Goal: Browse casually: Explore the website without a specific task or goal

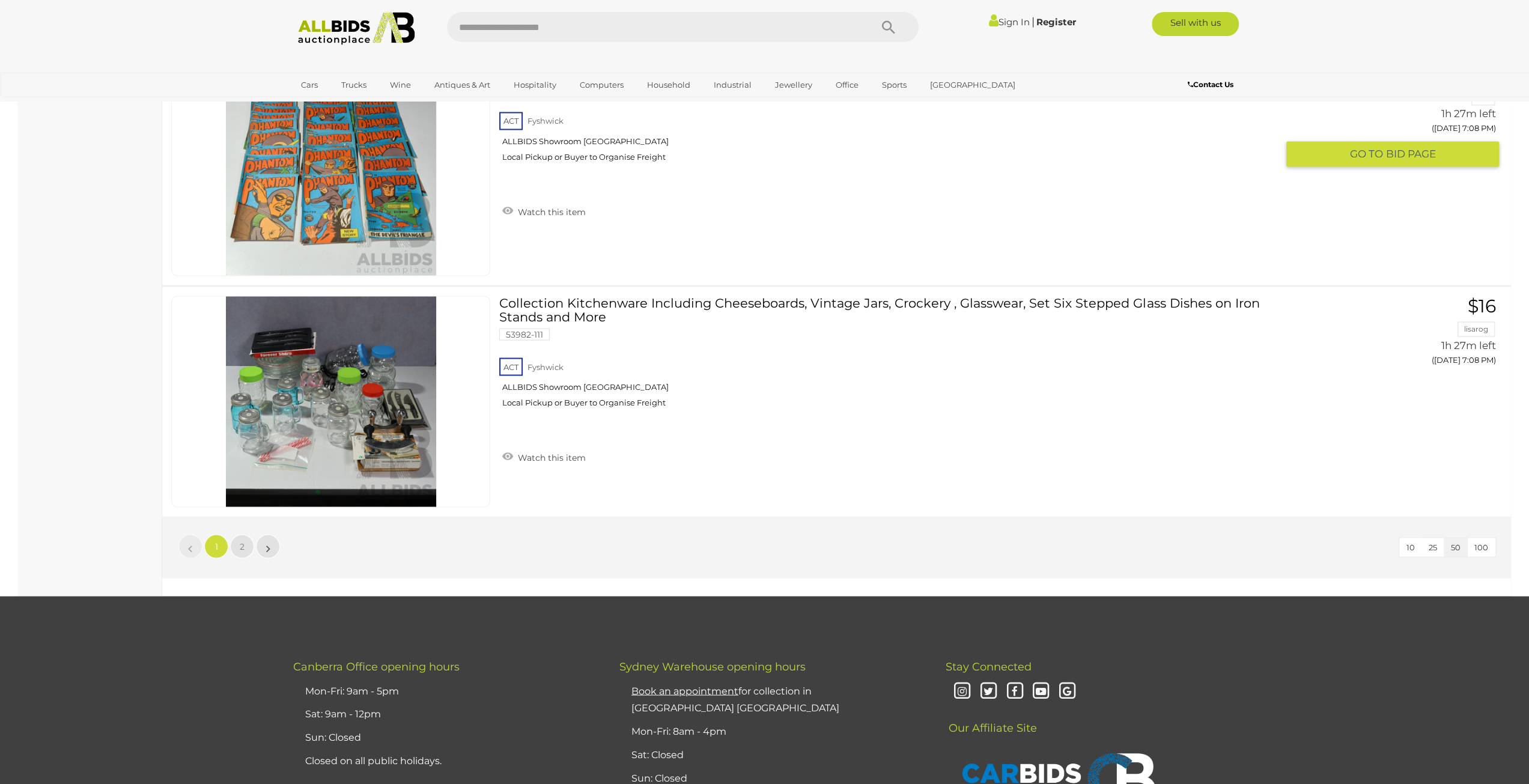
scroll to position [11234, 0]
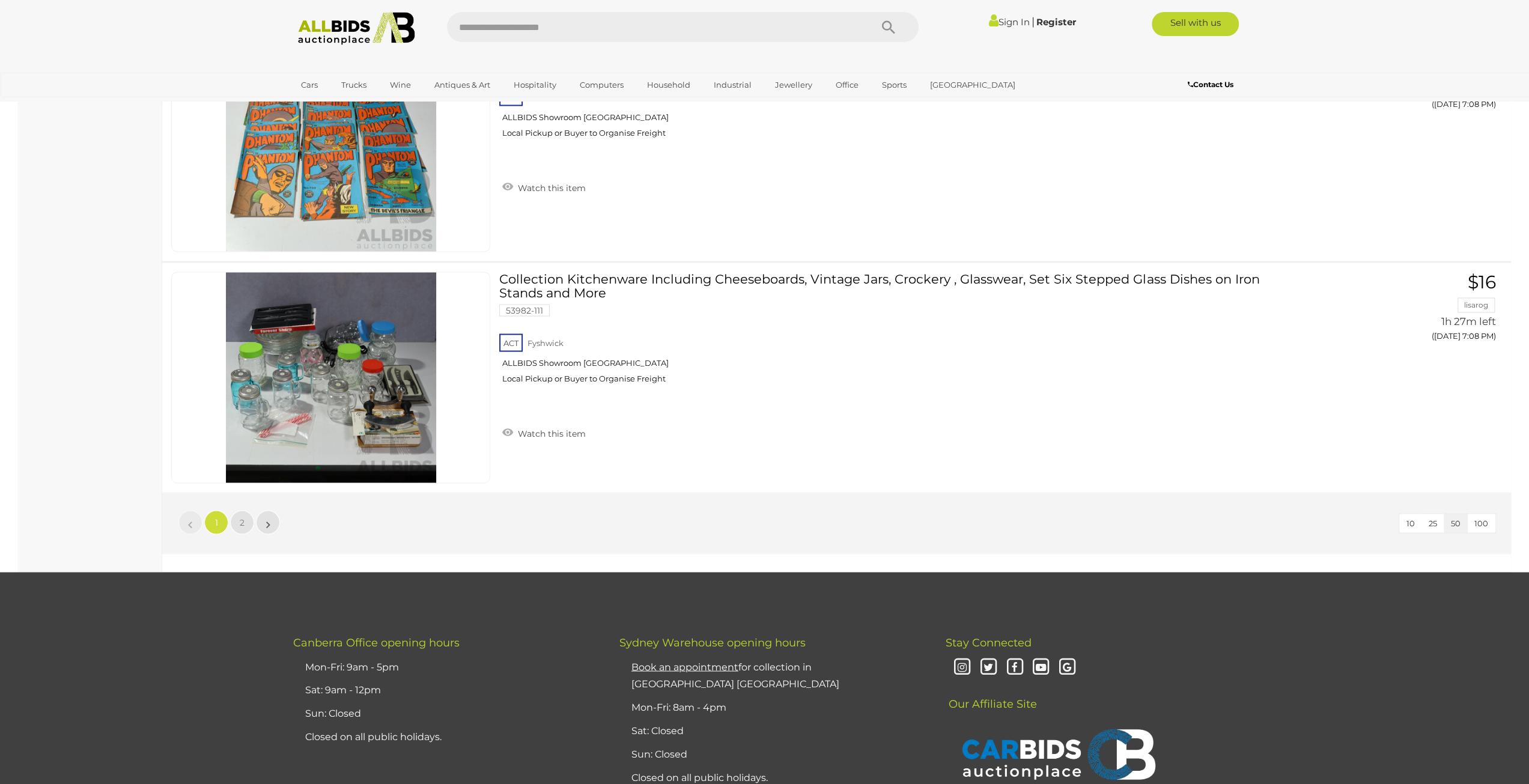
click at [268, 510] on li "»" at bounding box center [268, 522] width 24 height 24
click at [240, 516] on span "2" at bounding box center [242, 522] width 5 height 11
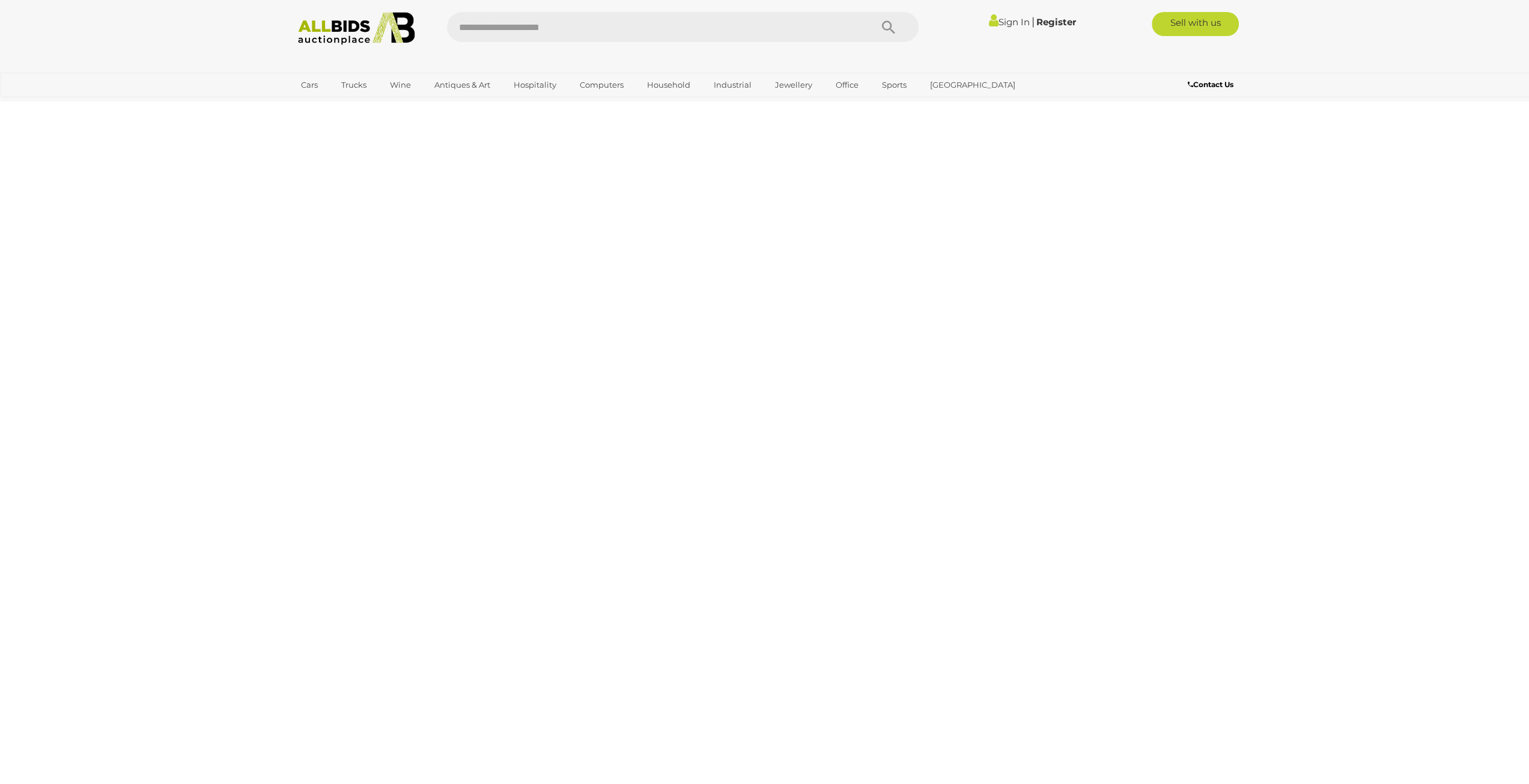
scroll to position [41, 0]
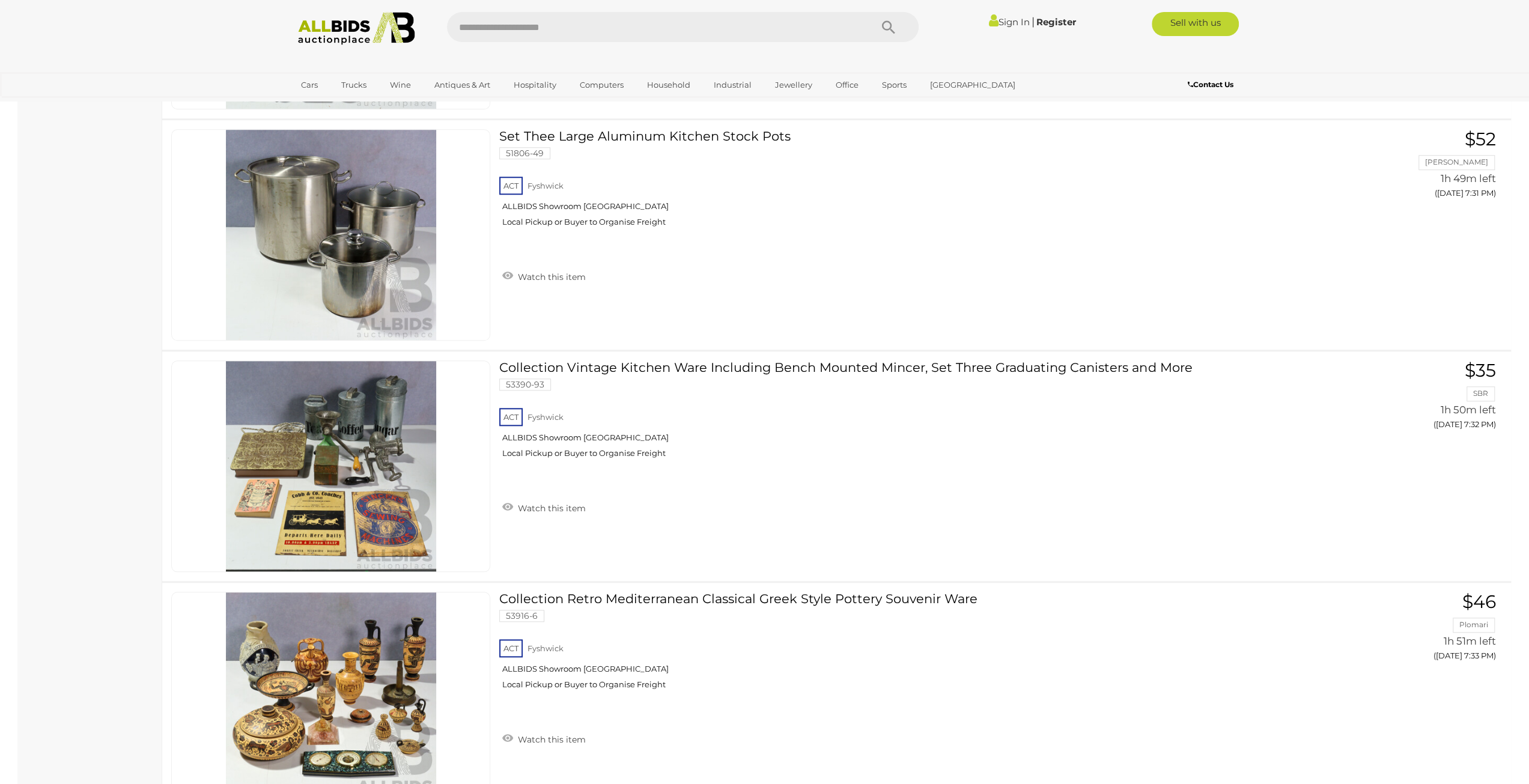
scroll to position [5328, 0]
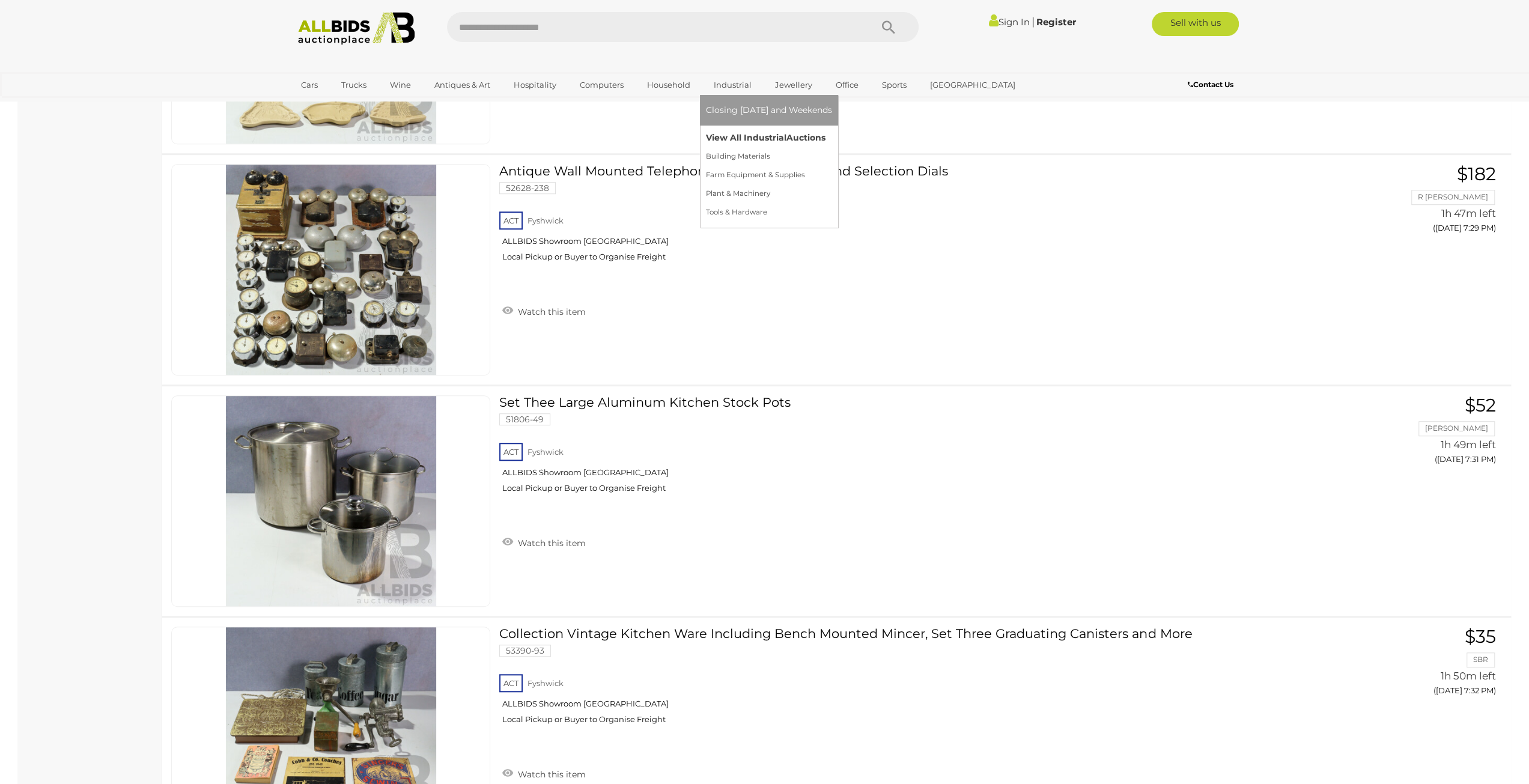
click at [735, 137] on link "View All Industrial Auctions" at bounding box center [769, 137] width 126 height 19
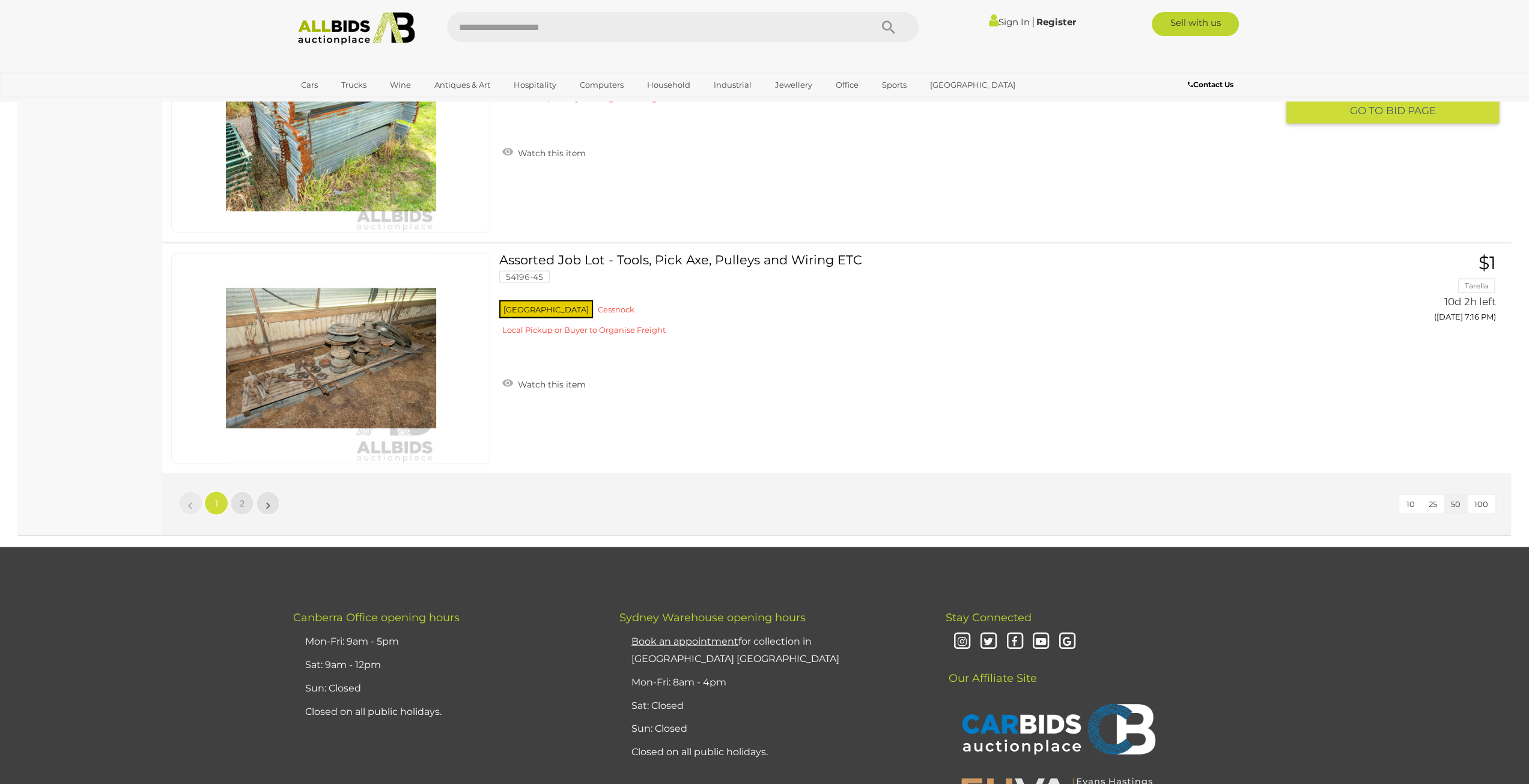
scroll to position [11354, 0]
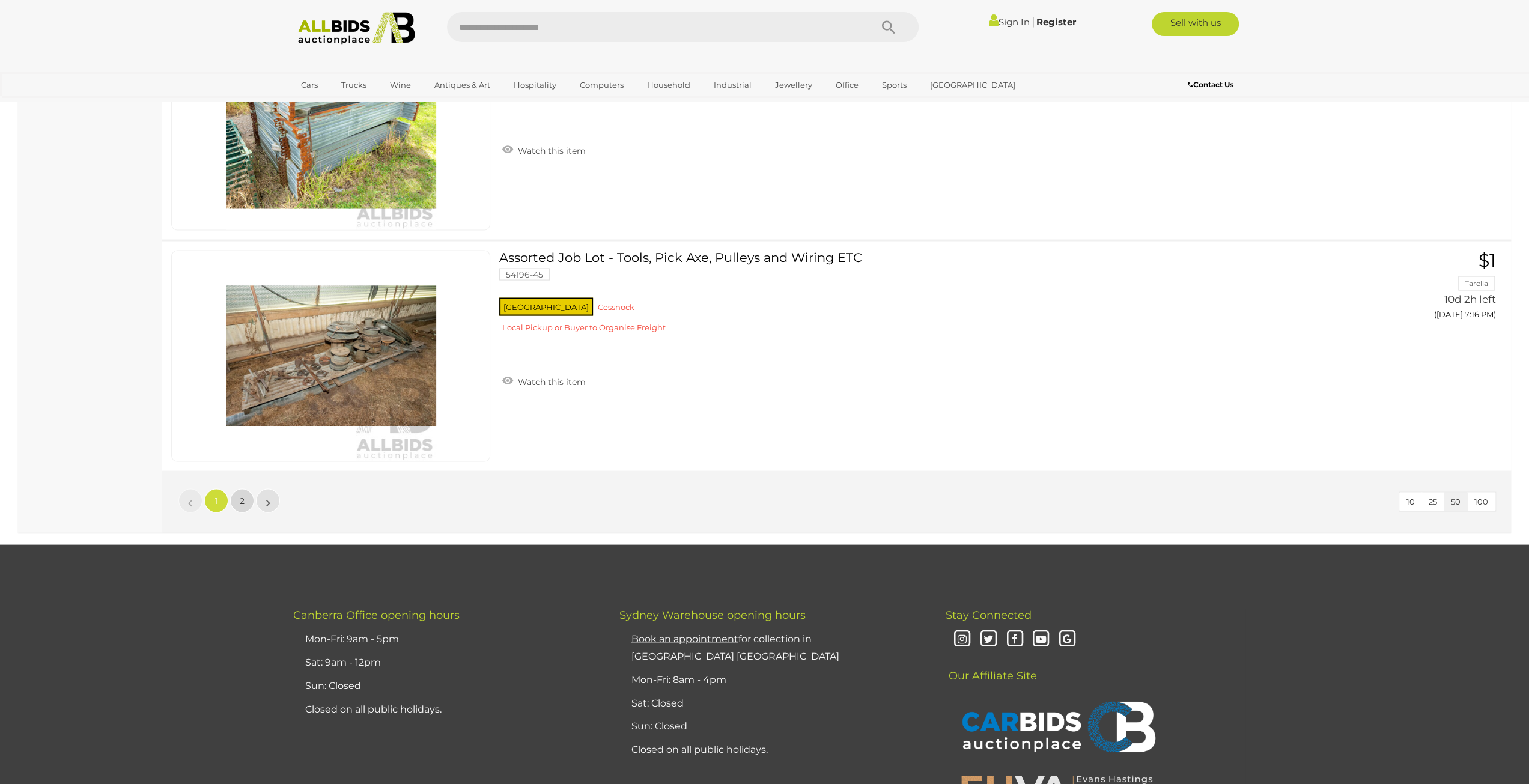
click at [246, 489] on link "2" at bounding box center [242, 500] width 24 height 24
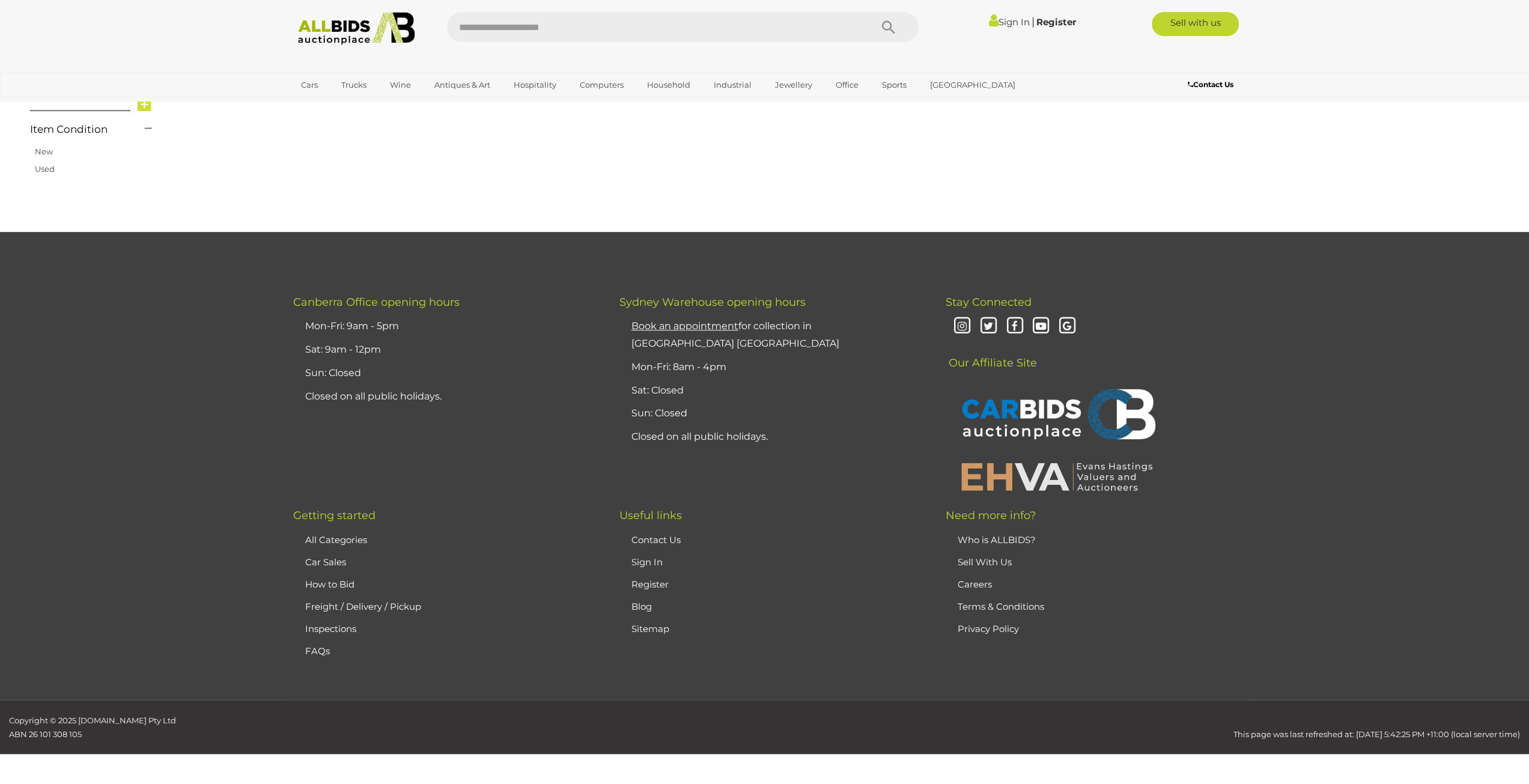
scroll to position [139, 0]
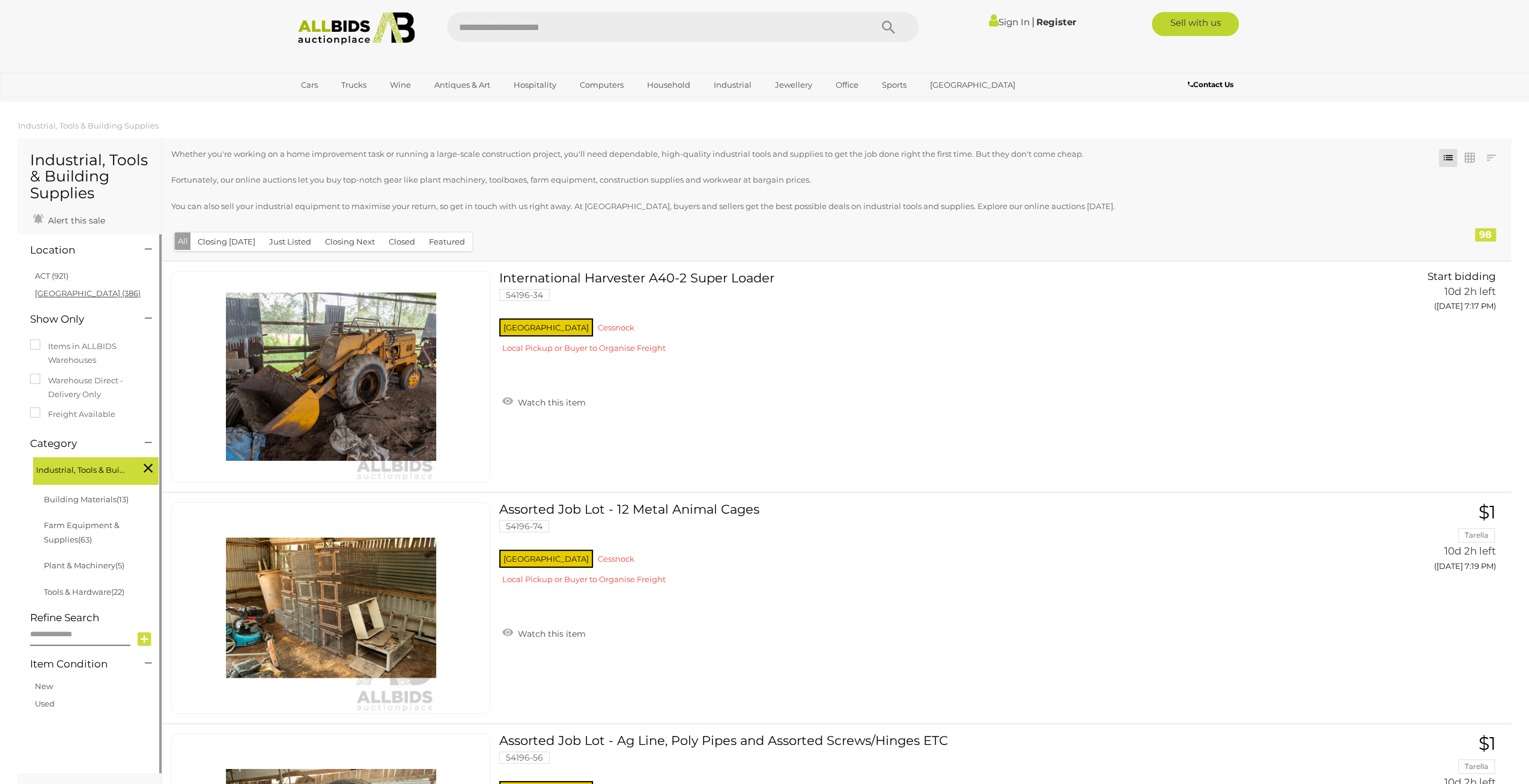
click at [43, 291] on link "[GEOGRAPHIC_DATA] (386)" at bounding box center [88, 293] width 106 height 10
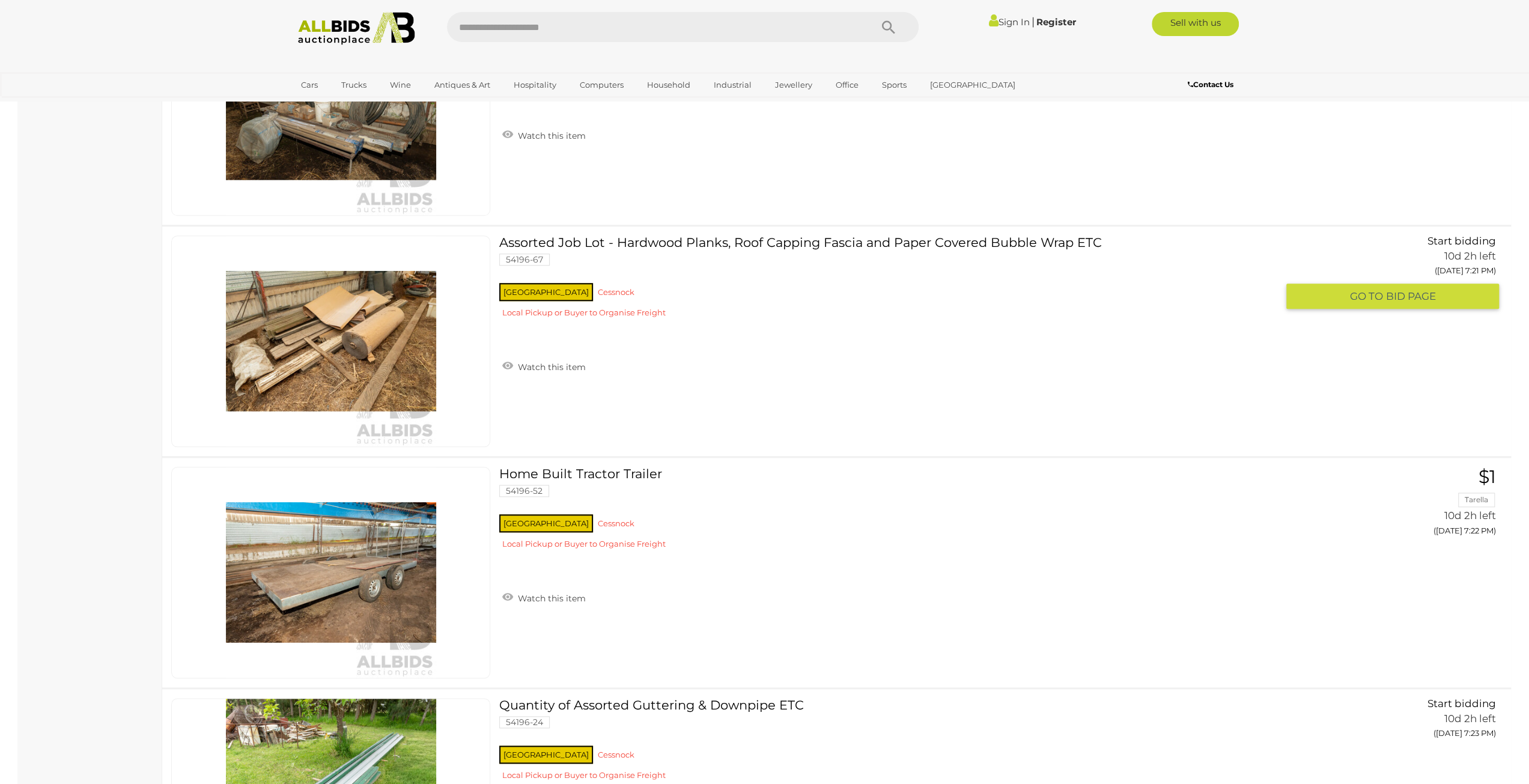
scroll to position [10014, 0]
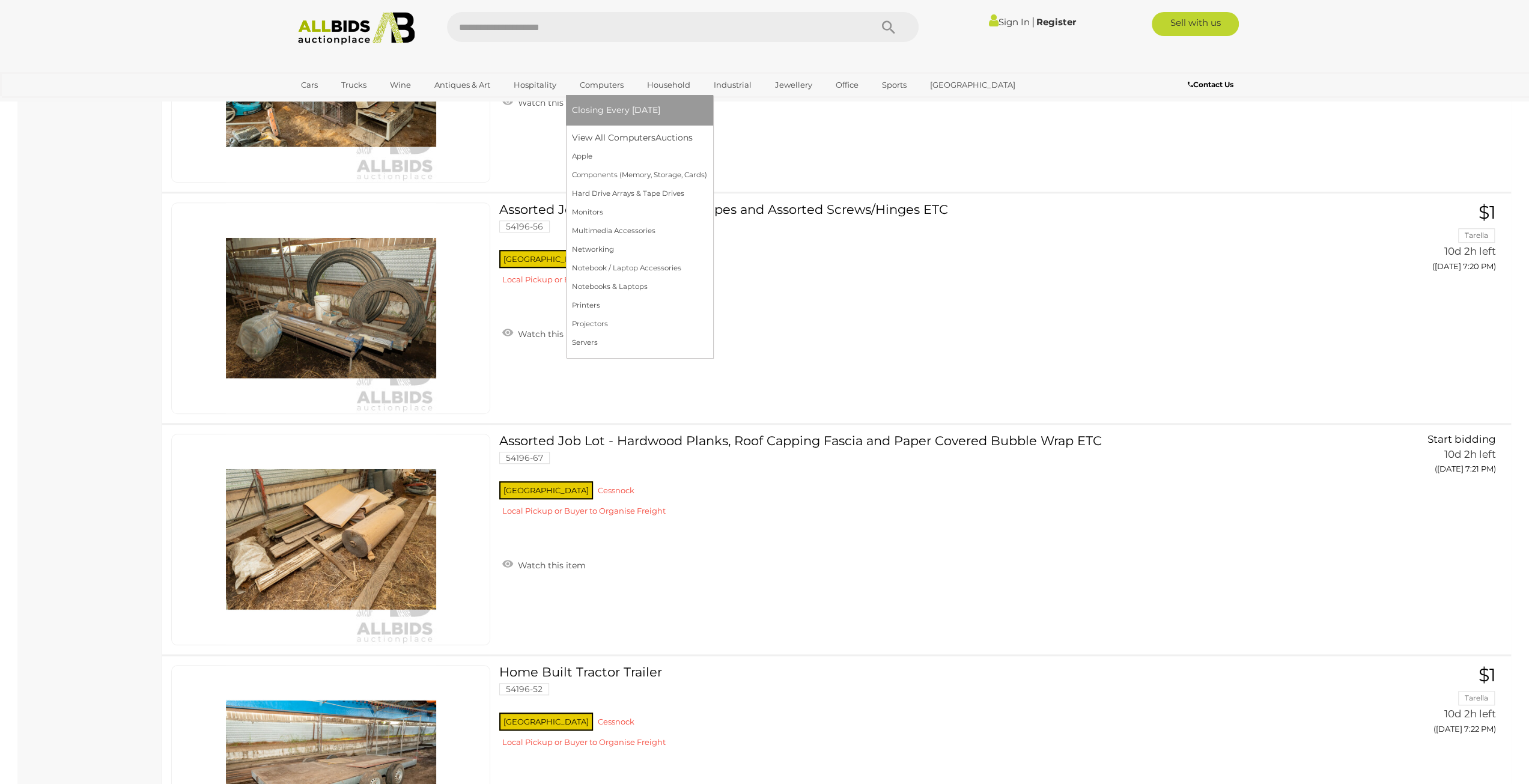
click at [588, 107] on span "Closing Every [DATE]" at bounding box center [616, 110] width 89 height 11
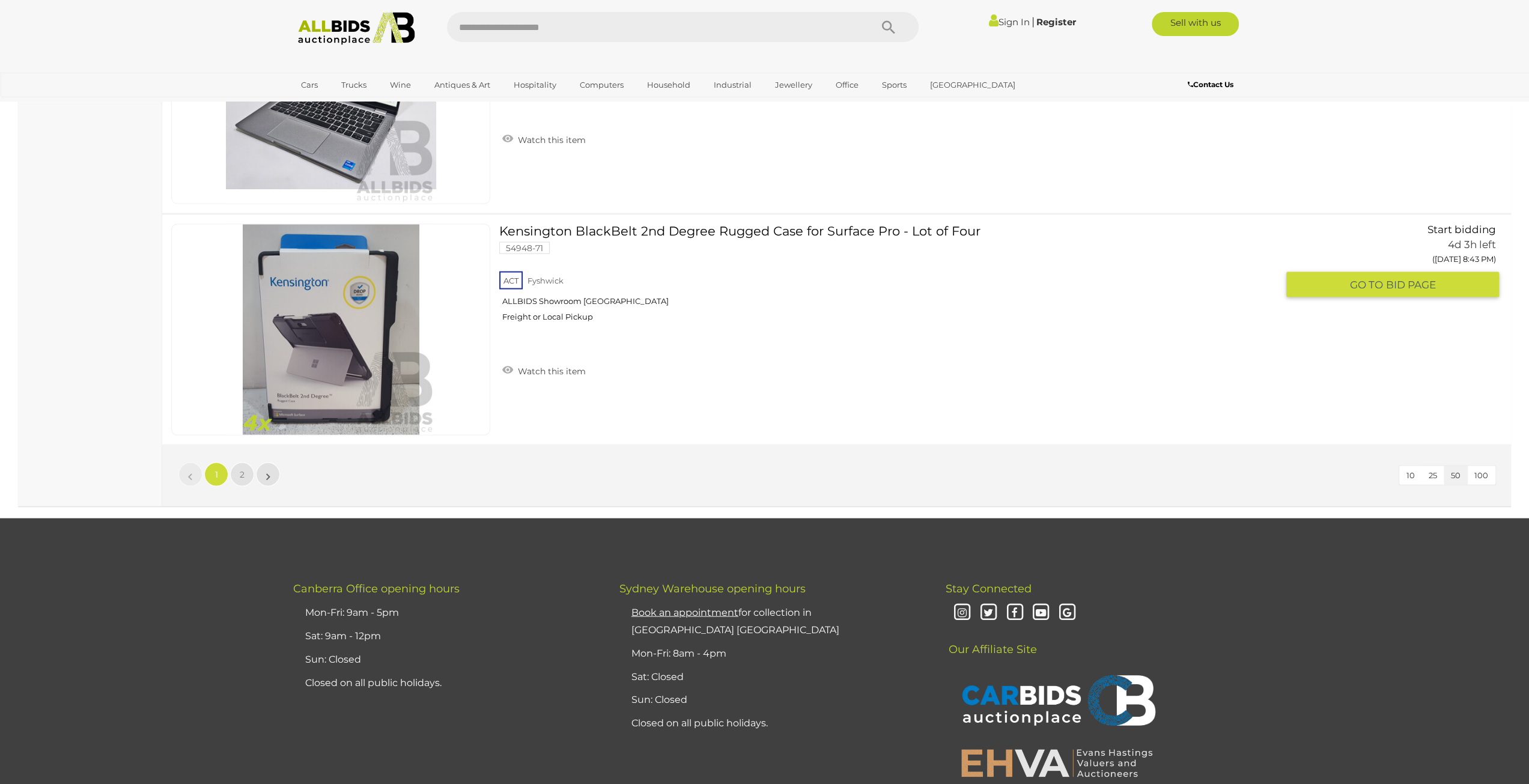
scroll to position [11474, 0]
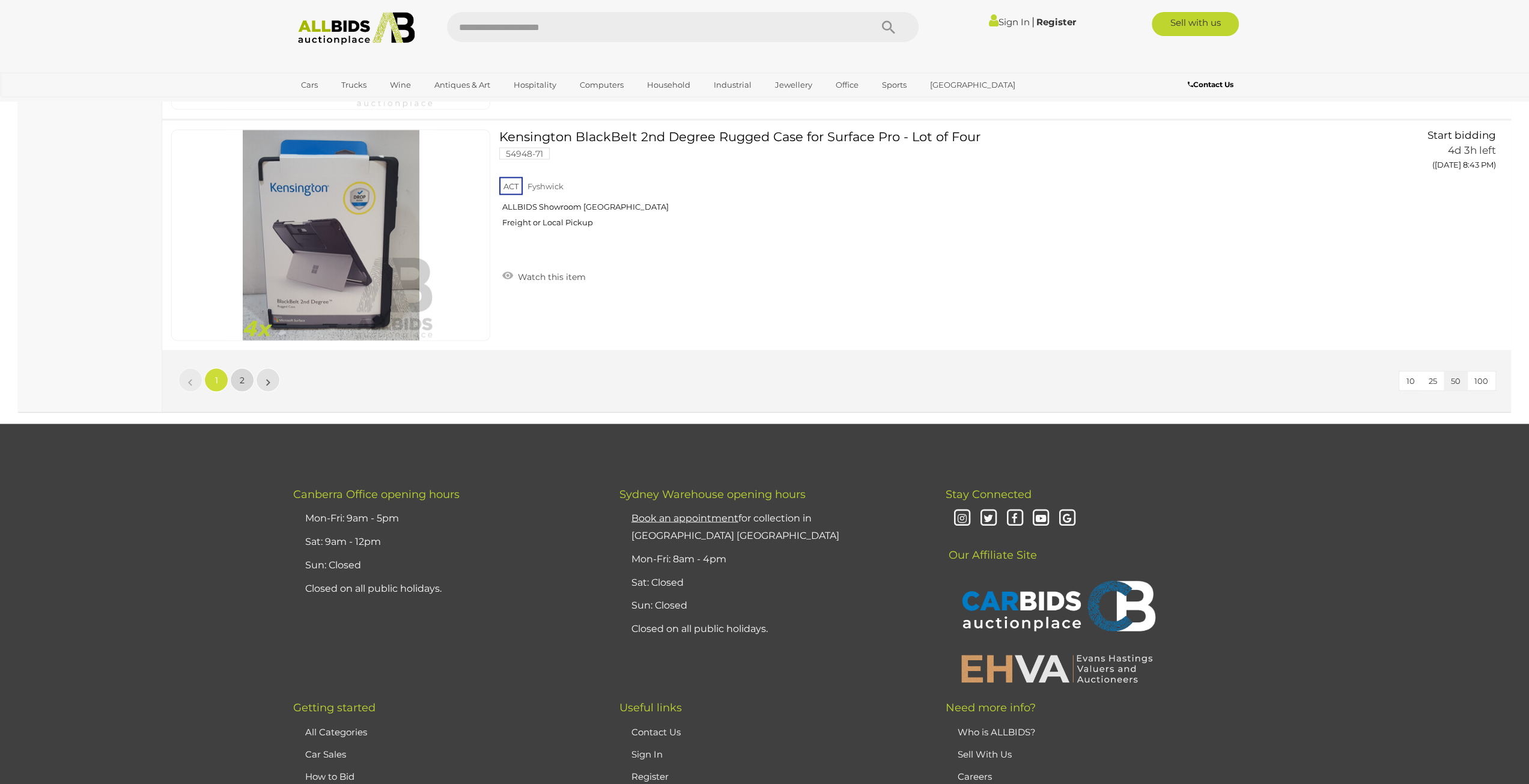
click at [238, 368] on link "2" at bounding box center [242, 380] width 24 height 24
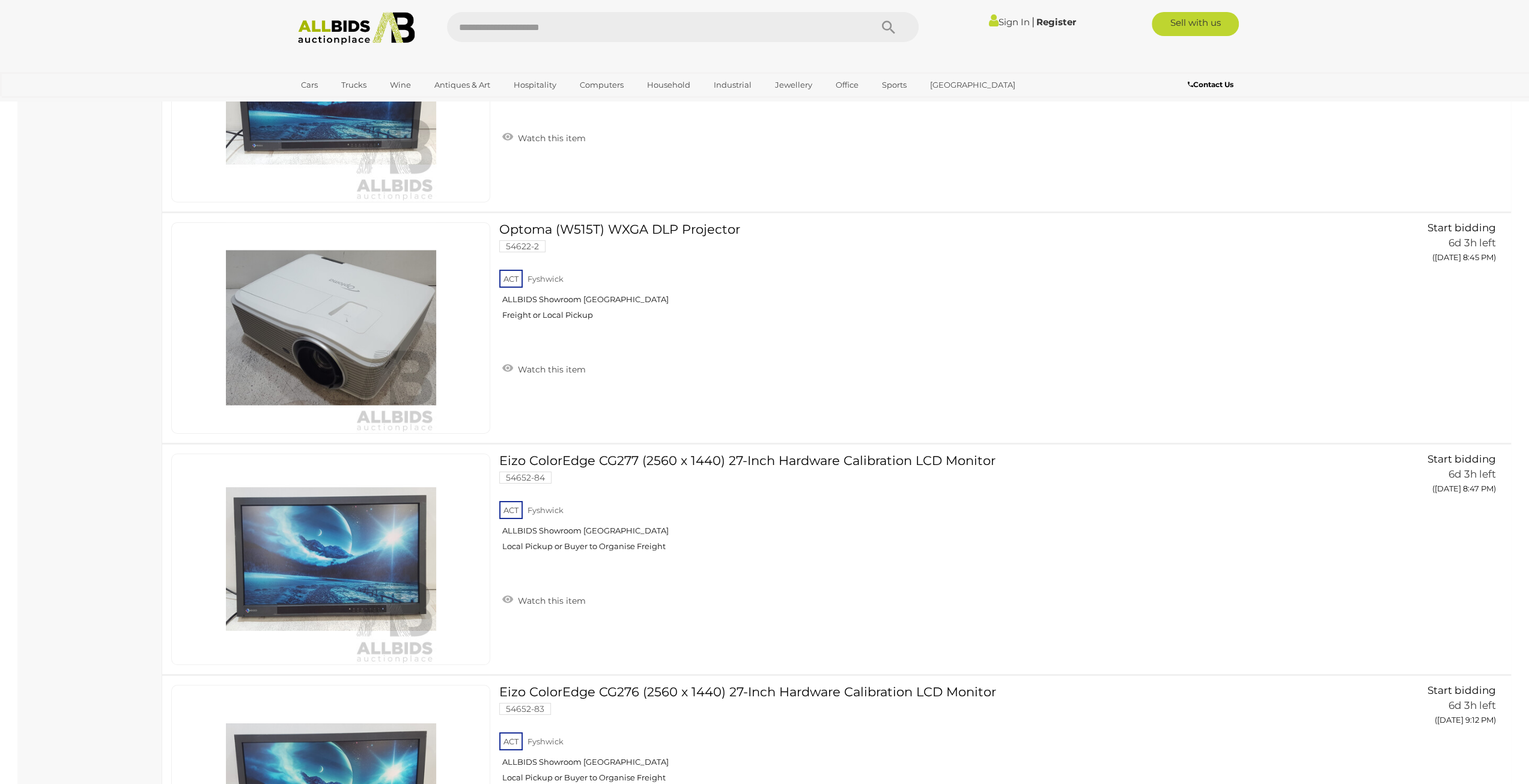
scroll to position [3744, 0]
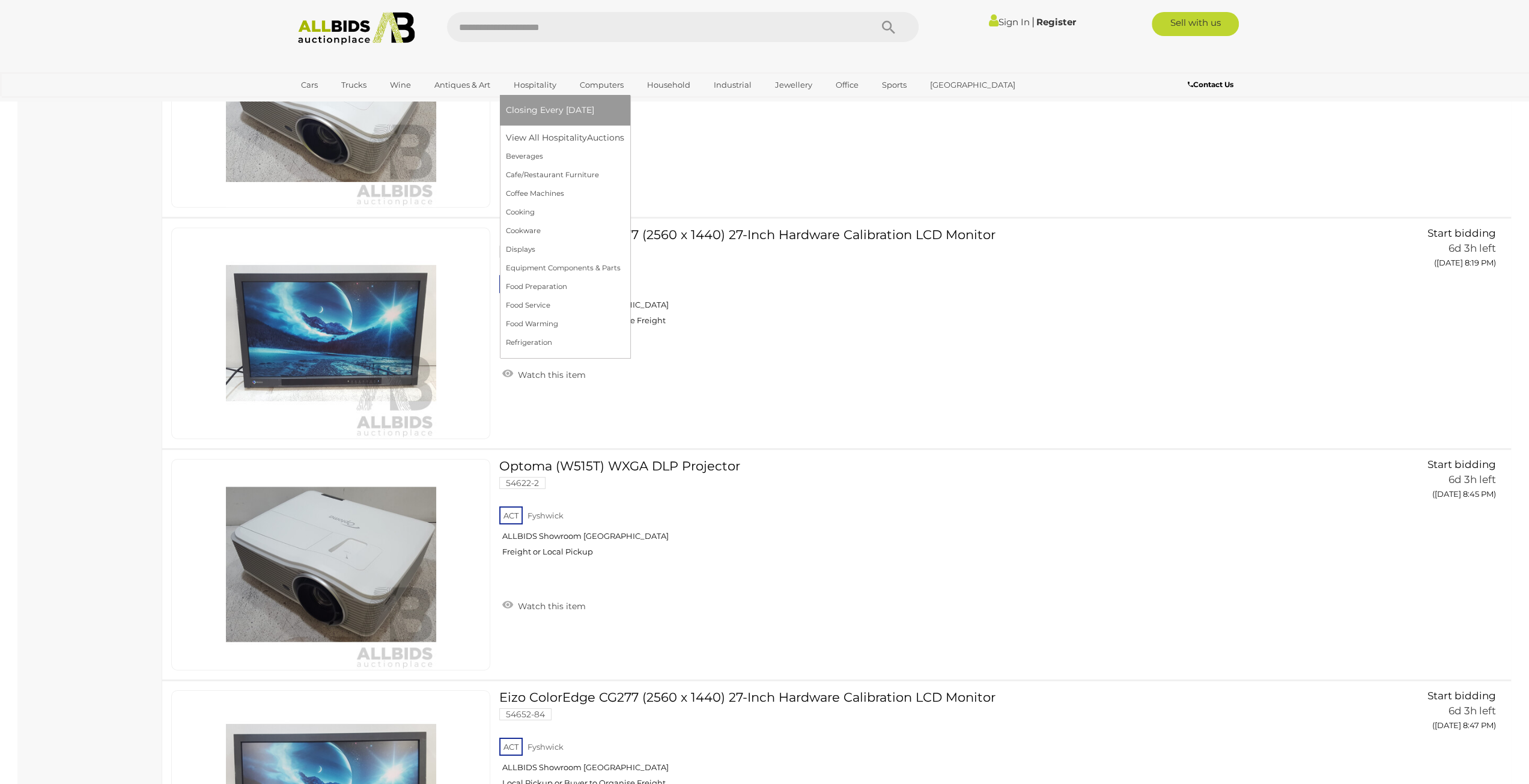
click at [528, 82] on link "Hospitality" at bounding box center [535, 85] width 59 height 20
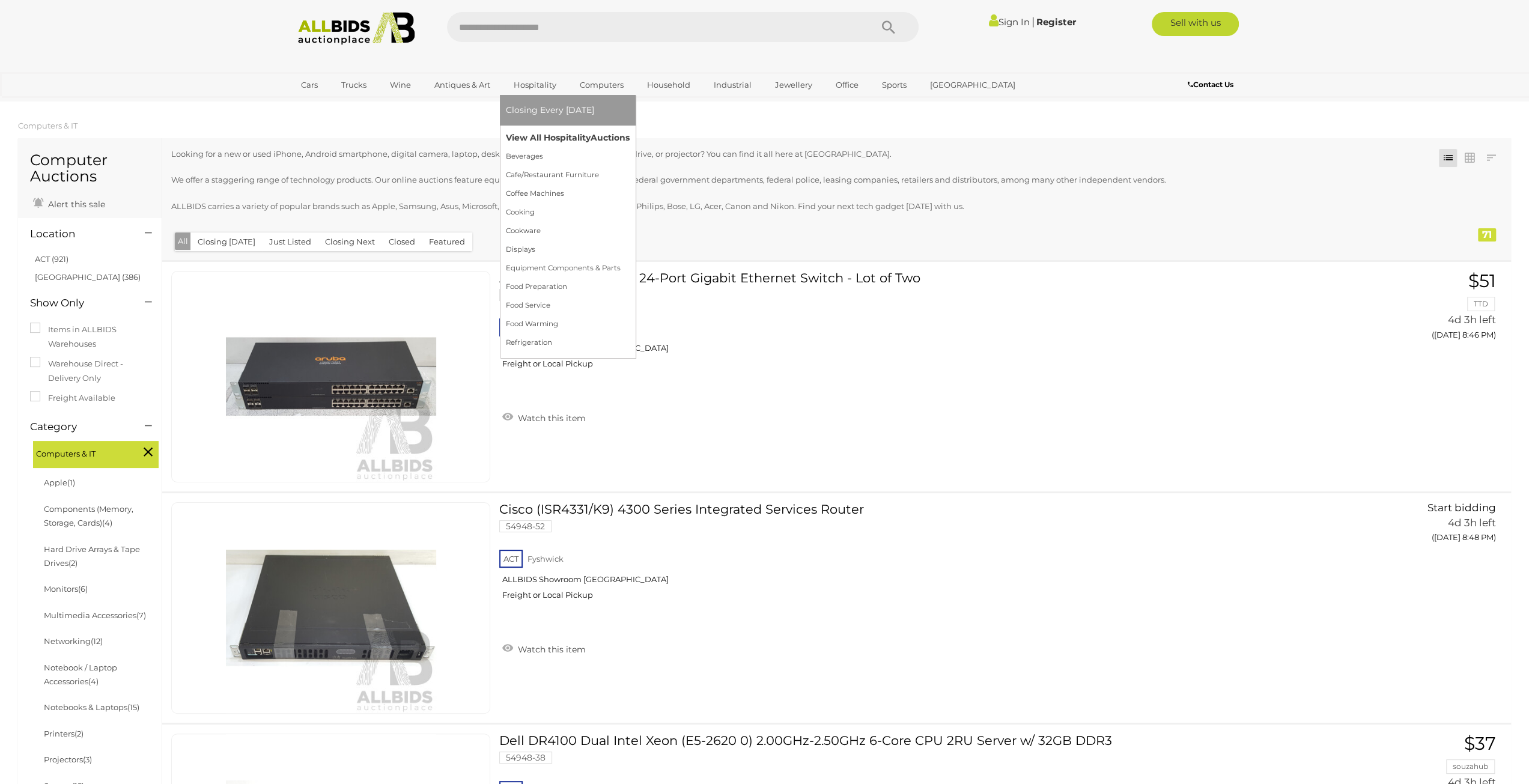
click at [532, 137] on link "View All Hospitality Auctions" at bounding box center [568, 137] width 124 height 19
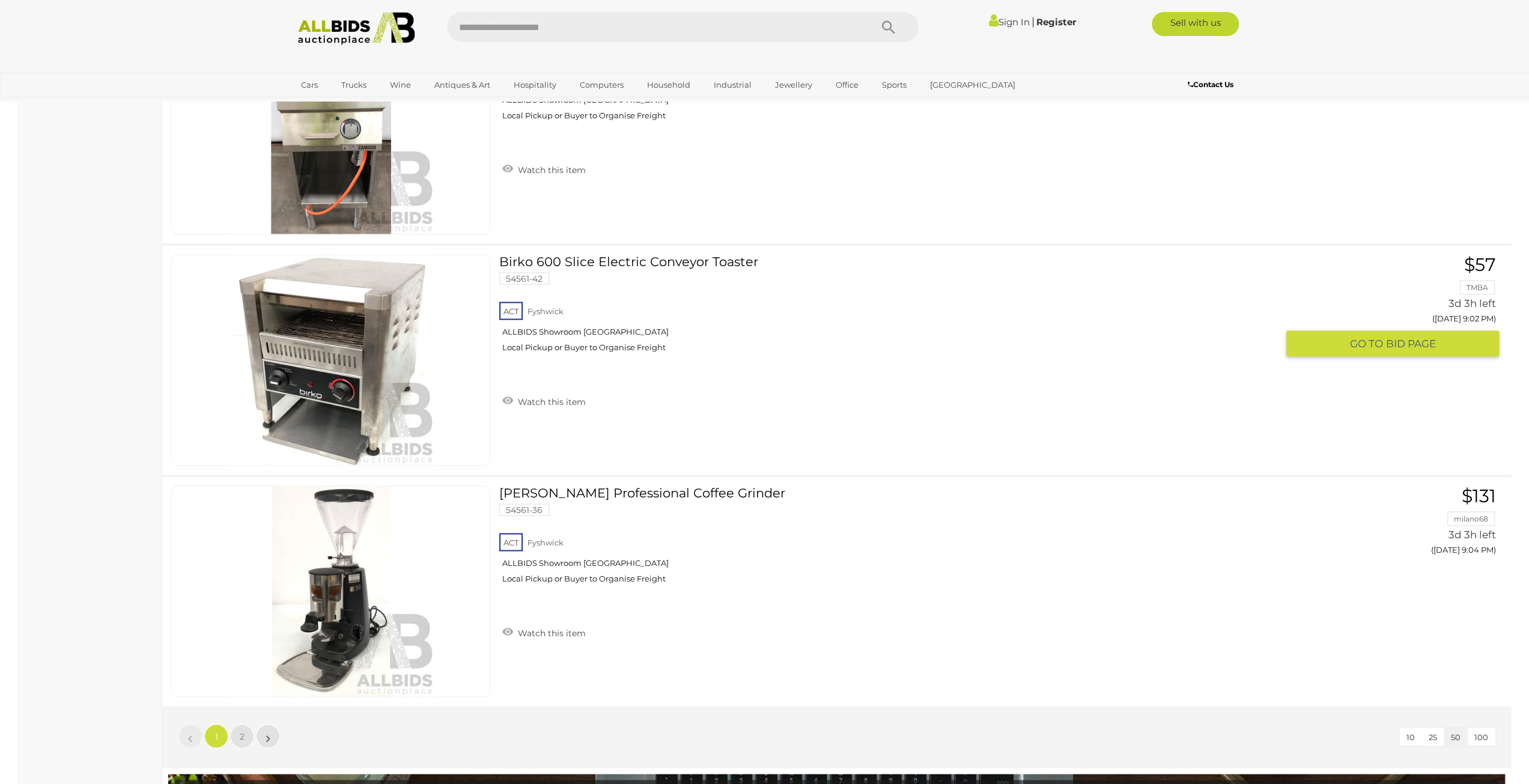
scroll to position [11594, 0]
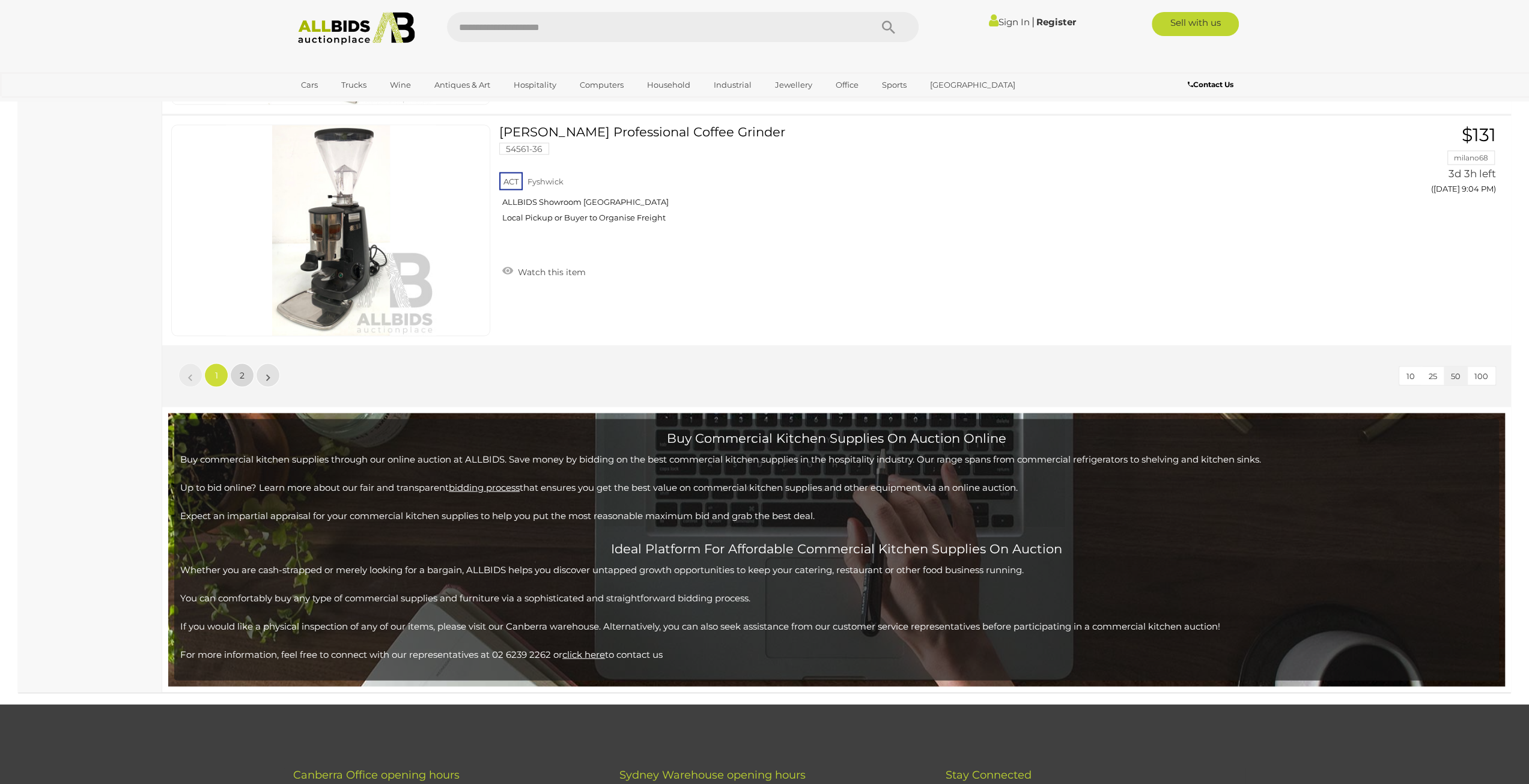
click at [239, 364] on link "2" at bounding box center [242, 376] width 24 height 24
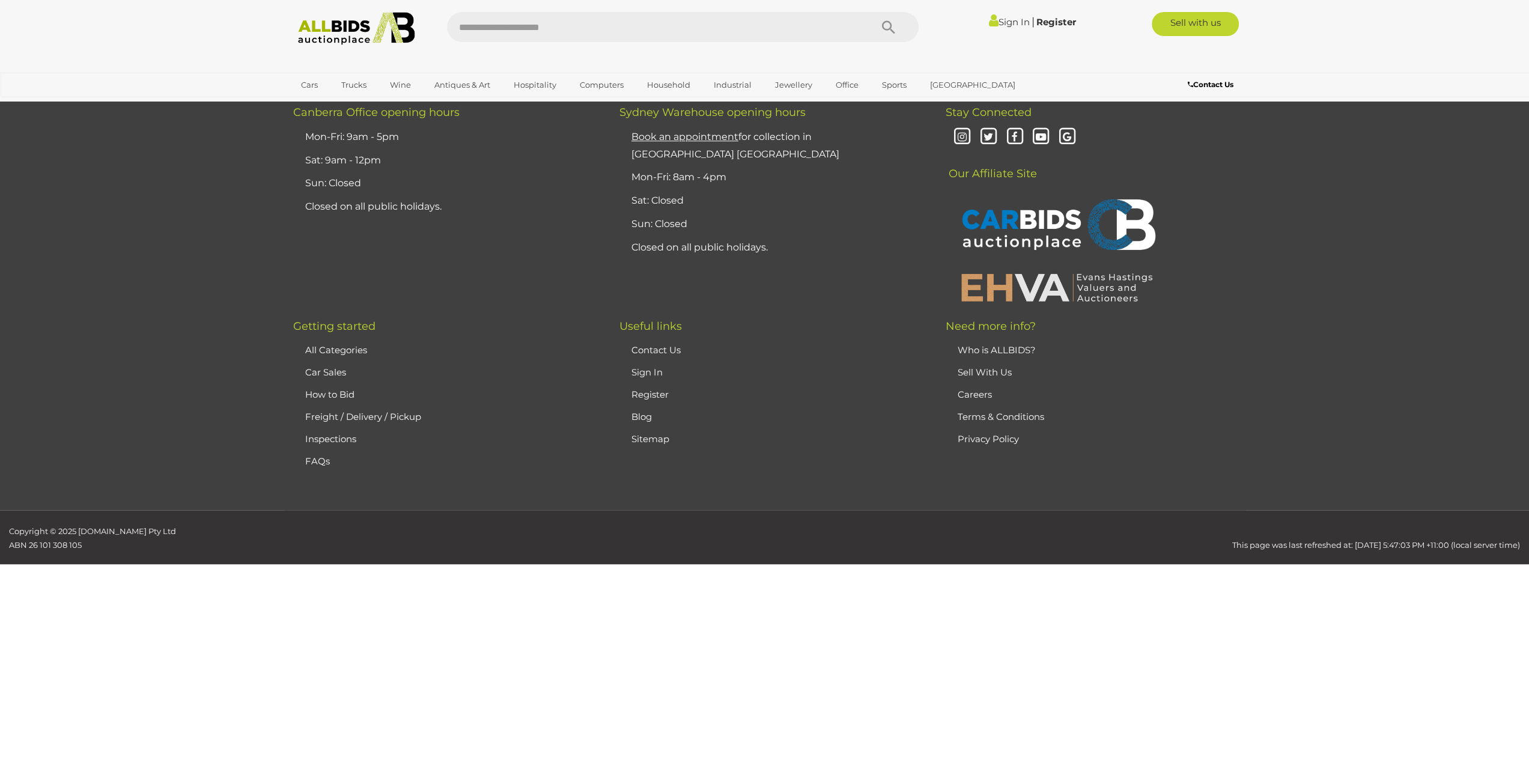
scroll to position [254, 0]
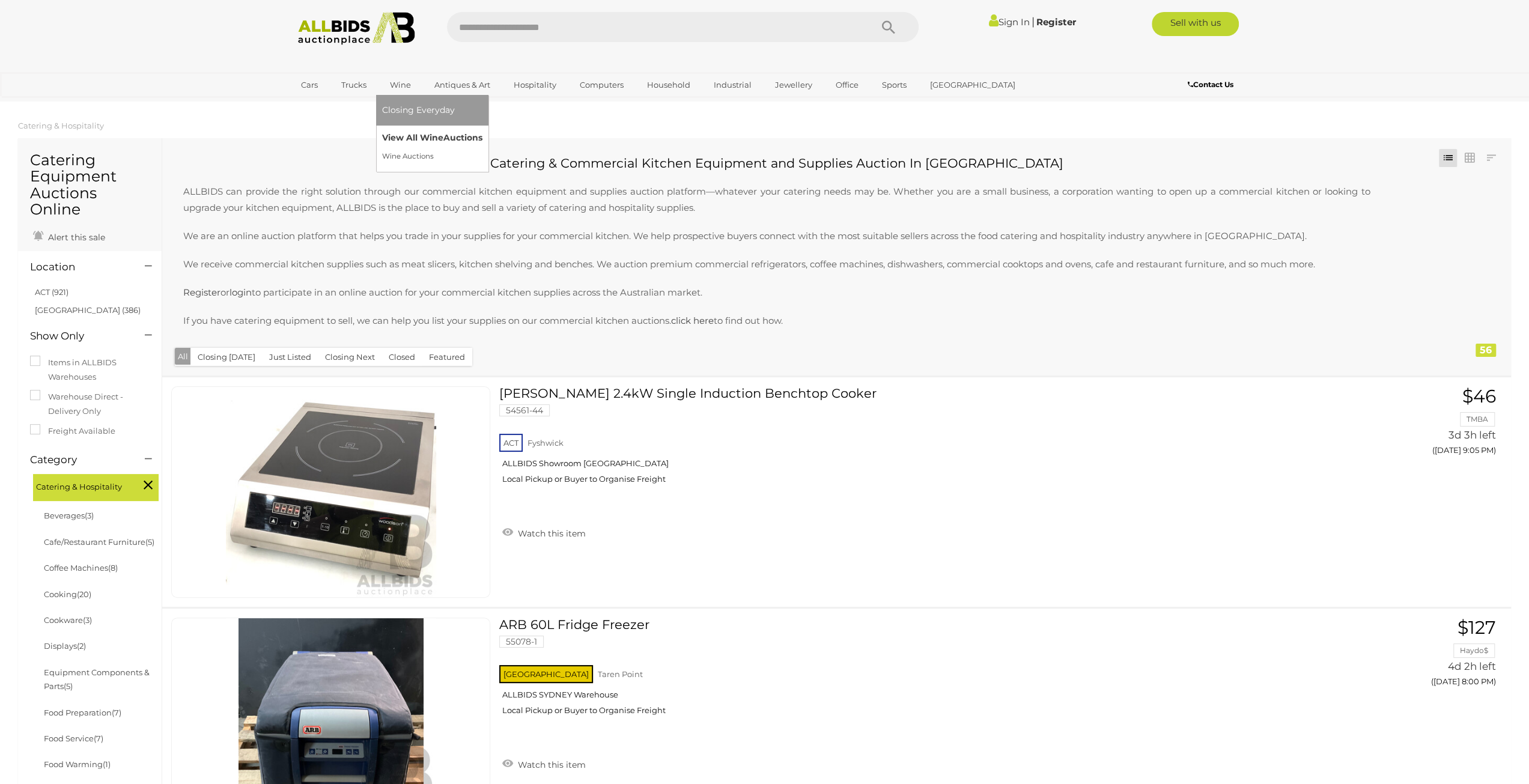
click at [404, 137] on link "View All Wine Auctions" at bounding box center [432, 137] width 100 height 19
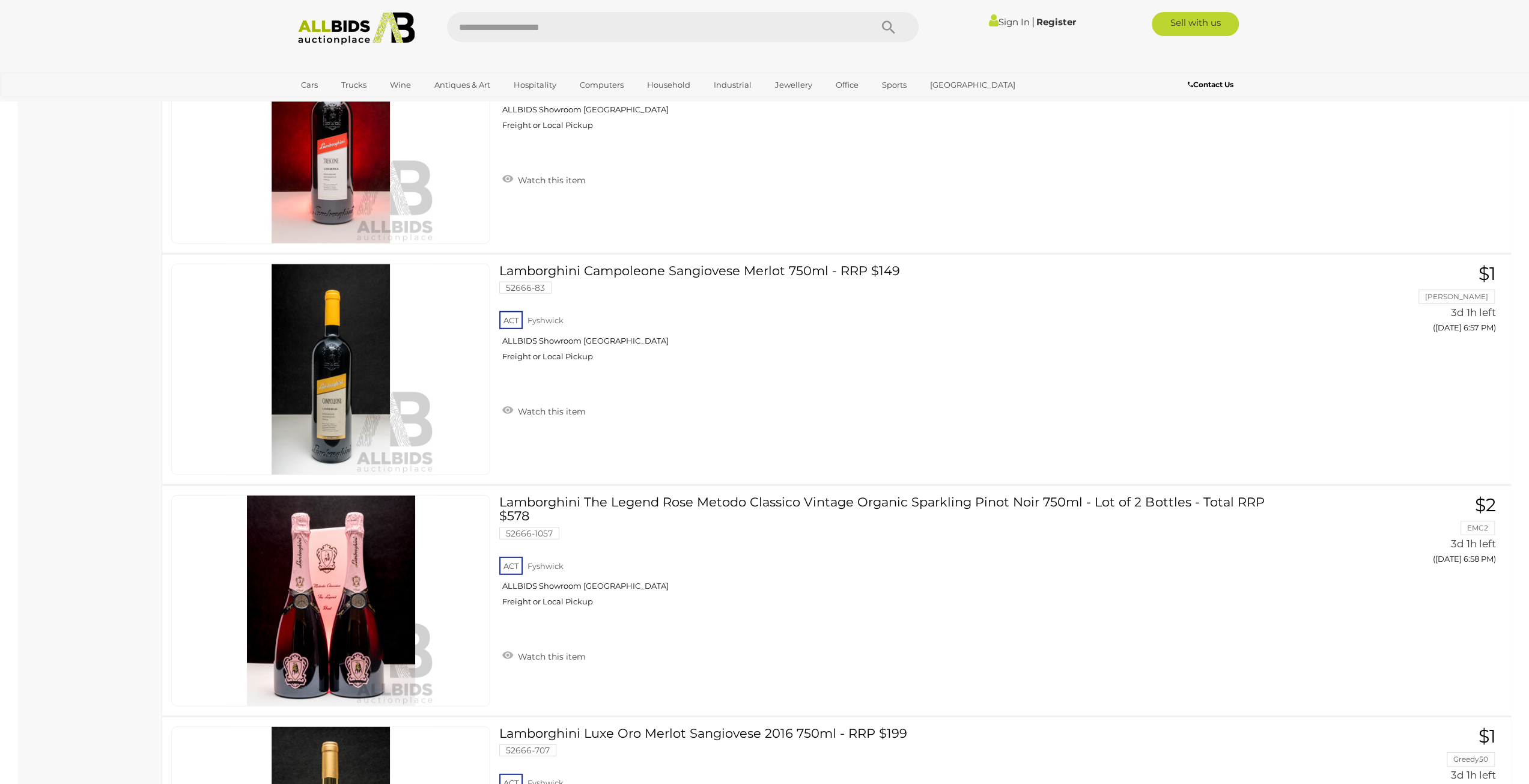
scroll to position [7630, 0]
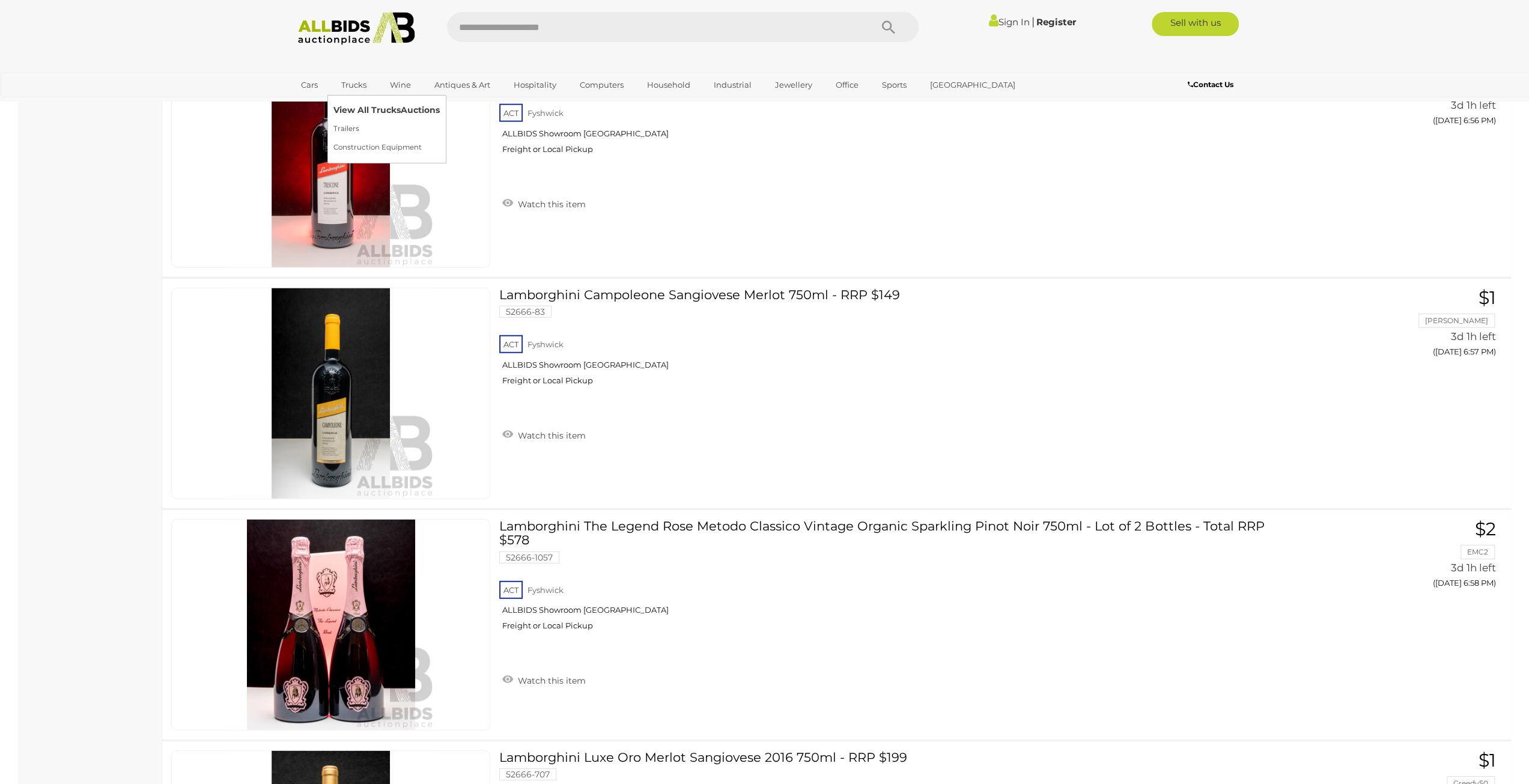
click at [352, 106] on link "View All Trucks Auctions" at bounding box center [386, 110] width 107 height 19
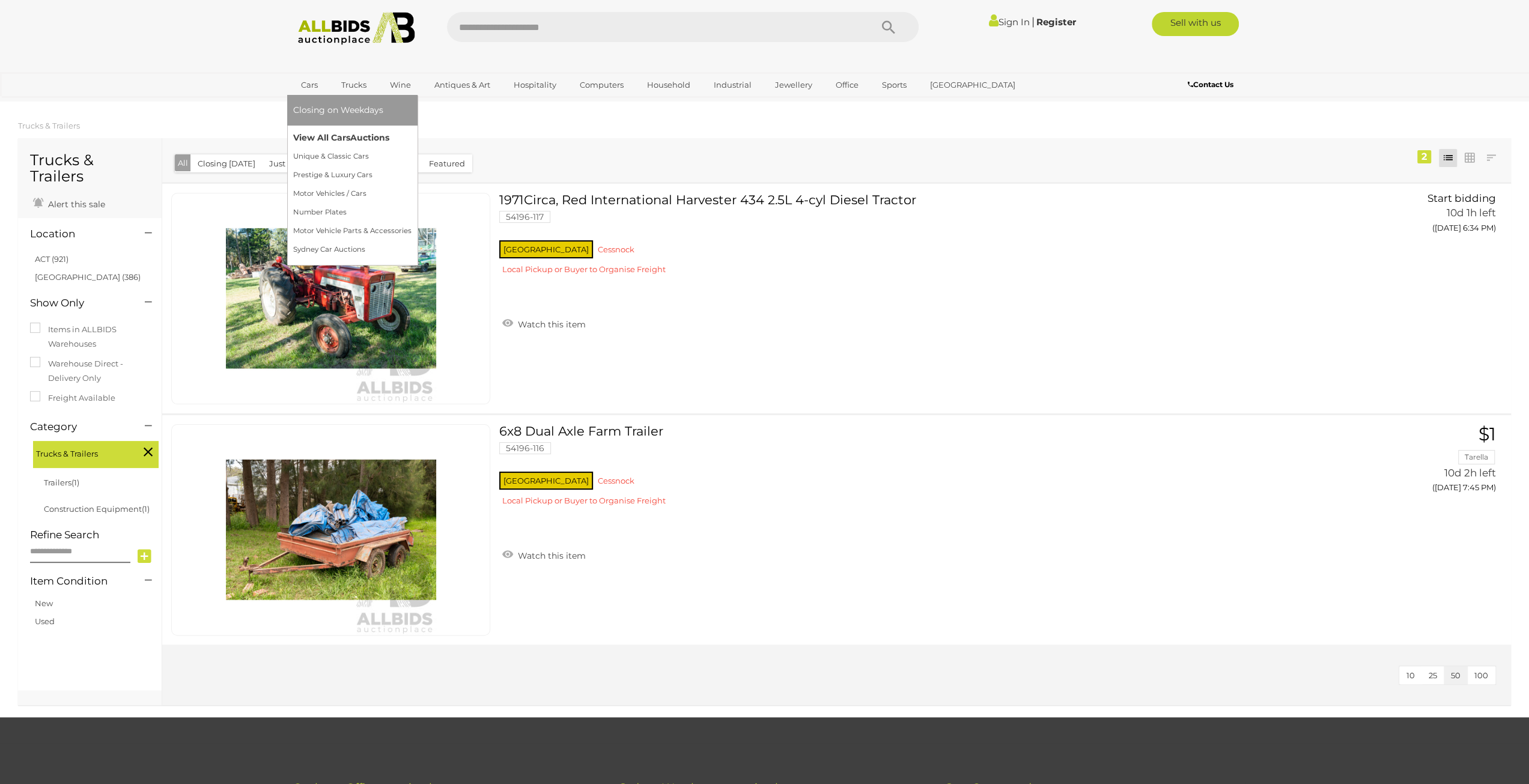
click at [312, 137] on link "View All Cars Auctions" at bounding box center [353, 137] width 118 height 19
